Goal: Navigation & Orientation: Find specific page/section

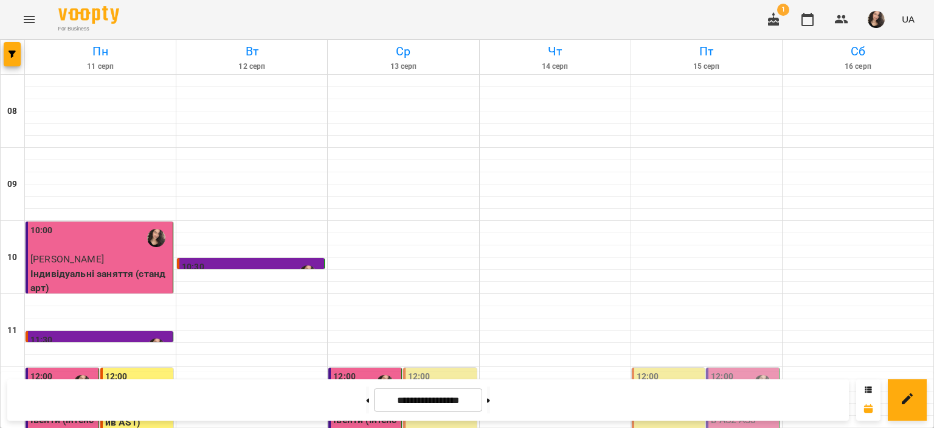
scroll to position [88, 0]
click at [19, 18] on button "Menu" at bounding box center [29, 19] width 29 height 29
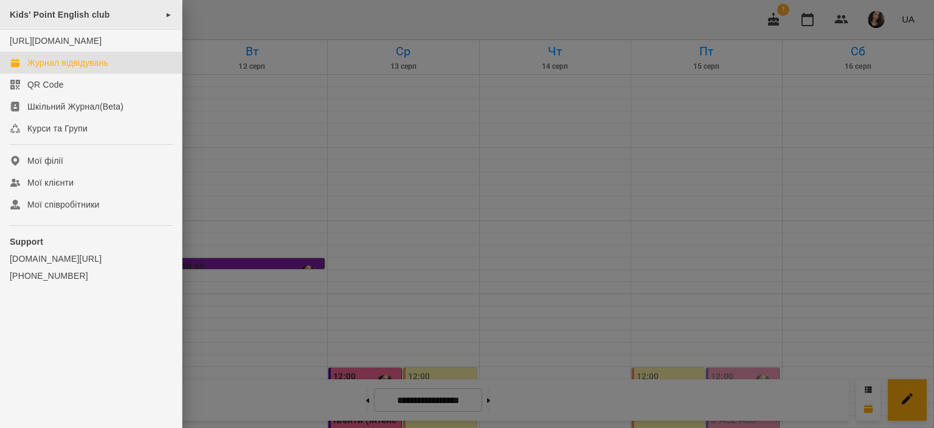
click at [74, 11] on span "Kids' Point English club" at bounding box center [60, 15] width 100 height 10
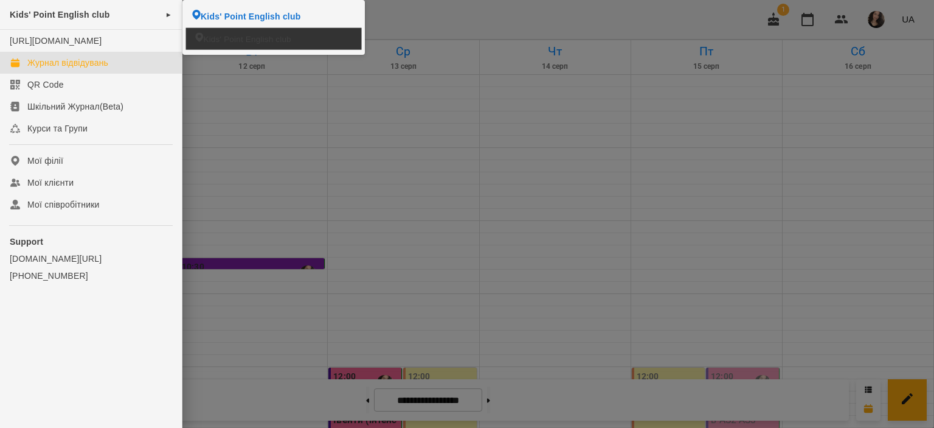
click at [226, 35] on span "Kids' Point English club" at bounding box center [247, 39] width 88 height 12
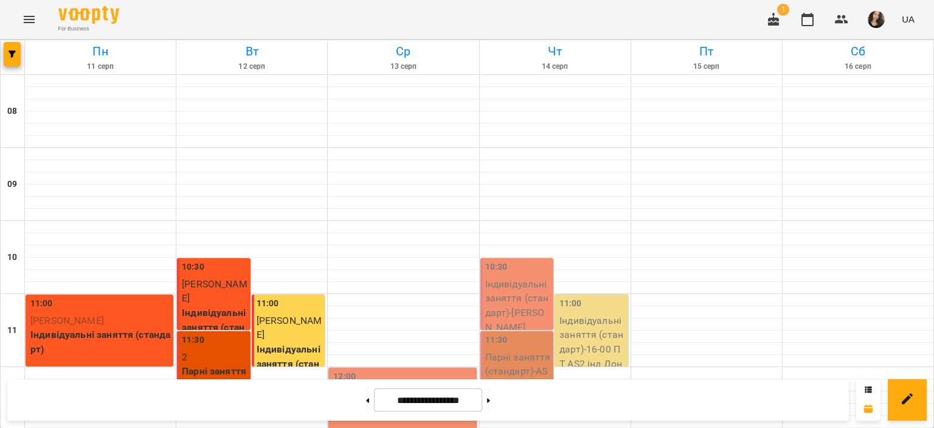
scroll to position [206, 0]
